Goal: Information Seeking & Learning: Learn about a topic

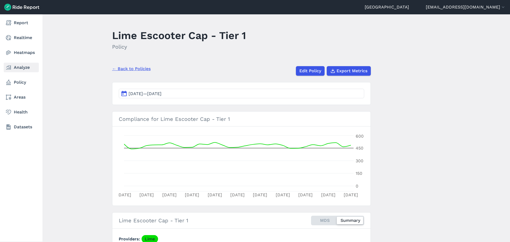
click at [24, 66] on link "Analyze" at bounding box center [21, 68] width 35 height 10
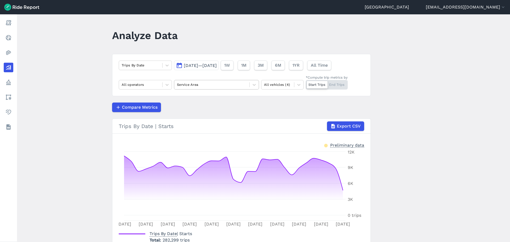
click at [193, 87] on div at bounding box center [212, 85] width 70 height 6
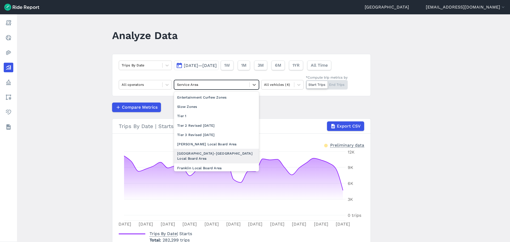
click at [218, 151] on div "[GEOGRAPHIC_DATA]-[GEOGRAPHIC_DATA] Local Board Area" at bounding box center [216, 156] width 85 height 14
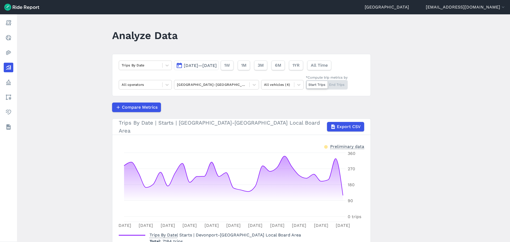
click at [216, 114] on article "Trips By Date [DATE]—[DATE] 1W 1M 3M 6M 1YR All Time All operators [GEOGRAPHIC_…" at bounding box center [241, 156] width 259 height 204
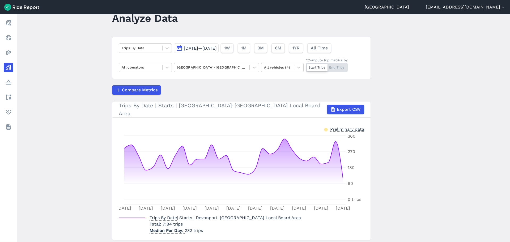
scroll to position [27, 0]
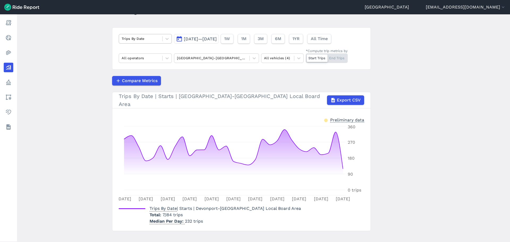
click at [154, 37] on div at bounding box center [141, 39] width 38 height 6
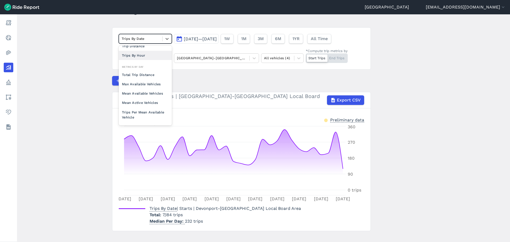
scroll to position [0, 0]
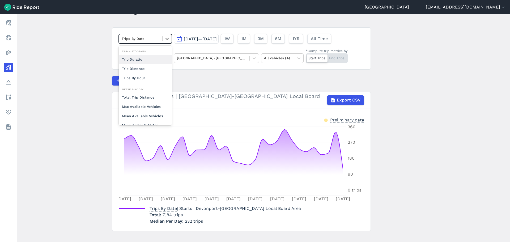
click at [144, 58] on div "Trip Duration" at bounding box center [145, 59] width 53 height 9
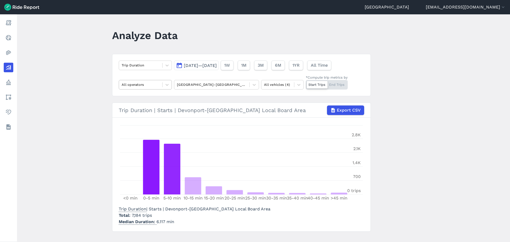
click at [152, 83] on div at bounding box center [141, 85] width 38 height 6
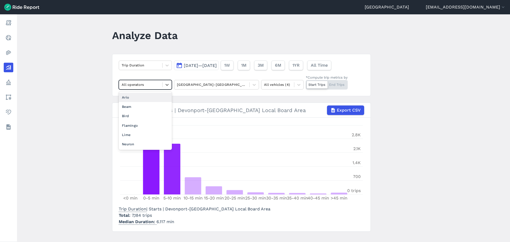
click at [152, 83] on div at bounding box center [141, 85] width 38 height 6
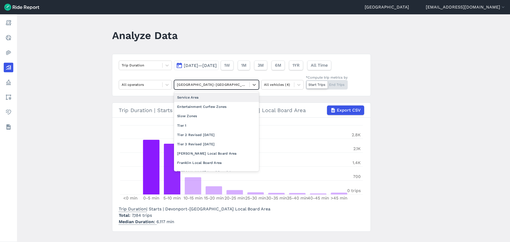
click at [191, 86] on div at bounding box center [212, 85] width 70 height 6
click at [196, 99] on div "Service Area" at bounding box center [216, 97] width 85 height 9
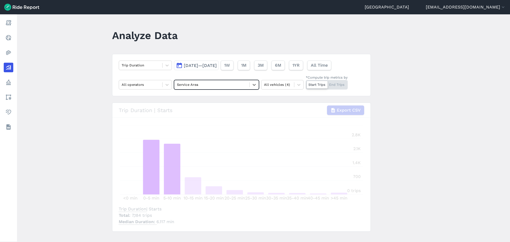
click at [67, 131] on main "Analyze Data Trip Duration [DATE]—[DATE] 1W 1M 3M 6M 1YR All Time All operators…" at bounding box center [263, 128] width 493 height 228
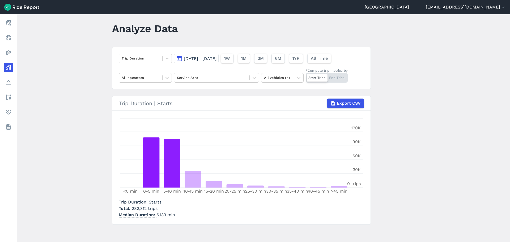
scroll to position [9, 0]
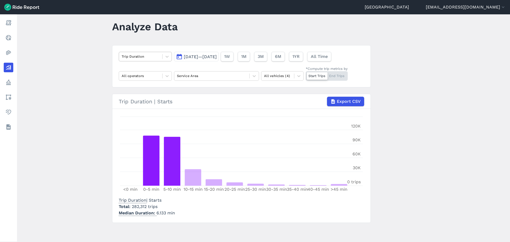
click at [152, 54] on div at bounding box center [141, 56] width 38 height 6
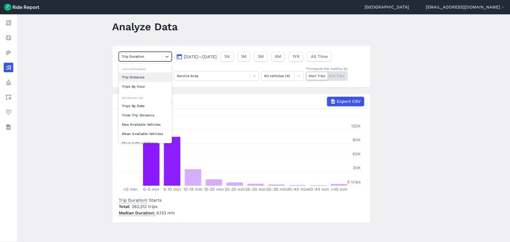
click at [152, 55] on div at bounding box center [141, 56] width 38 height 6
click at [149, 104] on div "Trips By Date" at bounding box center [145, 105] width 53 height 9
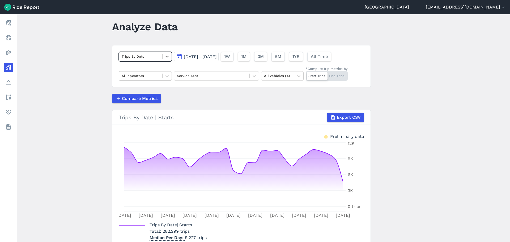
click at [148, 74] on div at bounding box center [141, 76] width 38 height 6
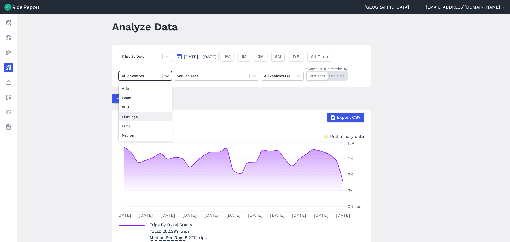
click at [140, 117] on div "Flamingo" at bounding box center [145, 116] width 53 height 9
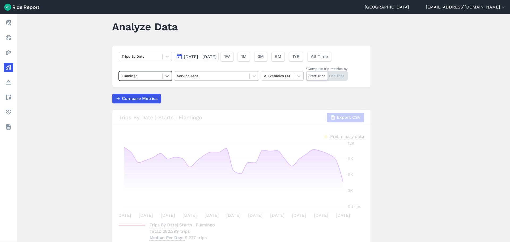
click at [204, 75] on div at bounding box center [212, 76] width 70 height 6
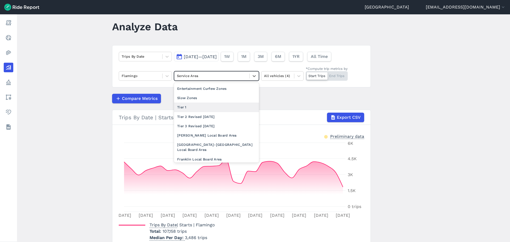
click at [193, 108] on div "Tier 1" at bounding box center [216, 107] width 85 height 9
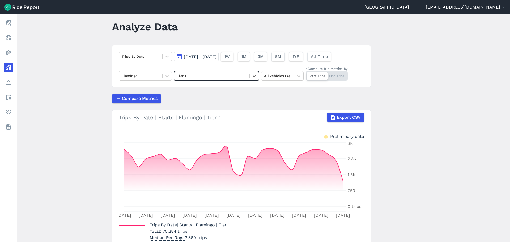
click at [69, 130] on main "Analyze Data Trips By Date [DATE]—[DATE] 1W 1M 3M 6M 1YR All Time Flamingo opti…" at bounding box center [263, 128] width 493 height 228
click at [211, 103] on div "Compare Metrics" at bounding box center [241, 99] width 259 height 10
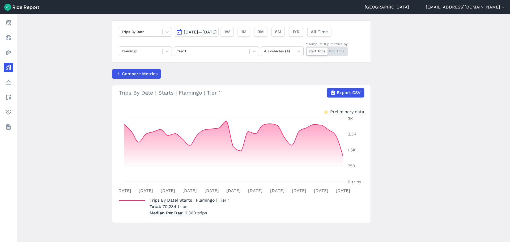
click at [85, 113] on main "Analyze Data Trips By Date [DATE]—[DATE] 1W 1M 3M 6M 1YR All Time Flamingo Tier…" at bounding box center [263, 128] width 493 height 228
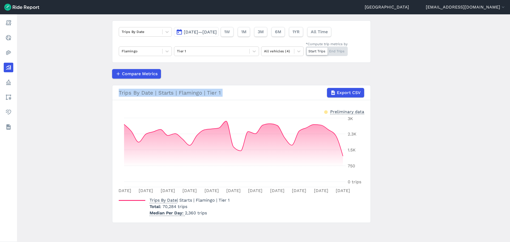
click at [85, 113] on main "Analyze Data Trips By Date [DATE]—[DATE] 1W 1M 3M 6M 1YR All Time Flamingo Tier…" at bounding box center [263, 128] width 493 height 228
click at [84, 113] on main "Analyze Data Trips By Date [DATE]—[DATE] 1W 1M 3M 6M 1YR All Time Flamingo Tier…" at bounding box center [263, 128] width 493 height 228
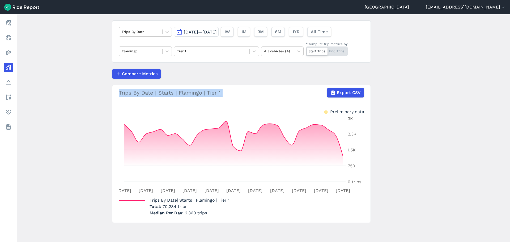
click at [84, 113] on main "Analyze Data Trips By Date [DATE]—[DATE] 1W 1M 3M 6M 1YR All Time Flamingo Tier…" at bounding box center [263, 128] width 493 height 228
click at [83, 139] on main "Analyze Data Trips By Date [DATE]—[DATE] 1W 1M 3M 6M 1YR All Time Flamingo Tier…" at bounding box center [263, 128] width 493 height 228
click at [195, 49] on div at bounding box center [212, 51] width 70 height 6
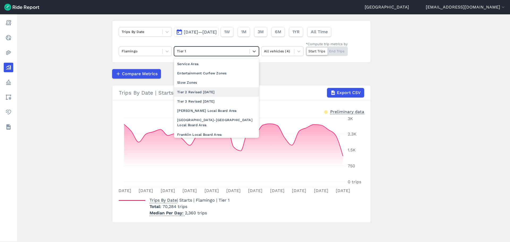
click at [201, 92] on div "Tier 2 Revised [DATE]" at bounding box center [216, 91] width 85 height 9
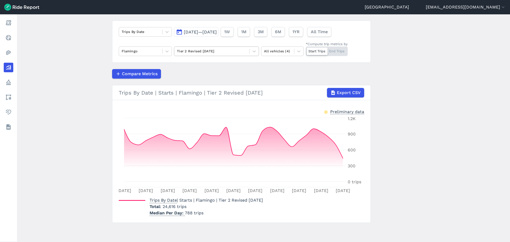
click at [231, 54] on div "Tier 2 Revised [DATE]" at bounding box center [211, 51] width 75 height 8
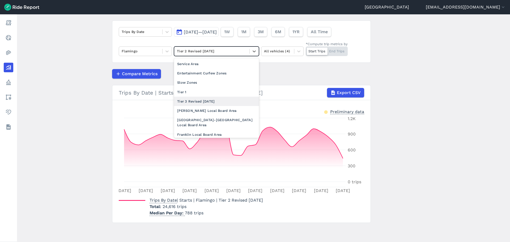
click at [219, 103] on div "Tier 3 Revised [DATE]" at bounding box center [216, 101] width 85 height 9
